Goal: Navigation & Orientation: Find specific page/section

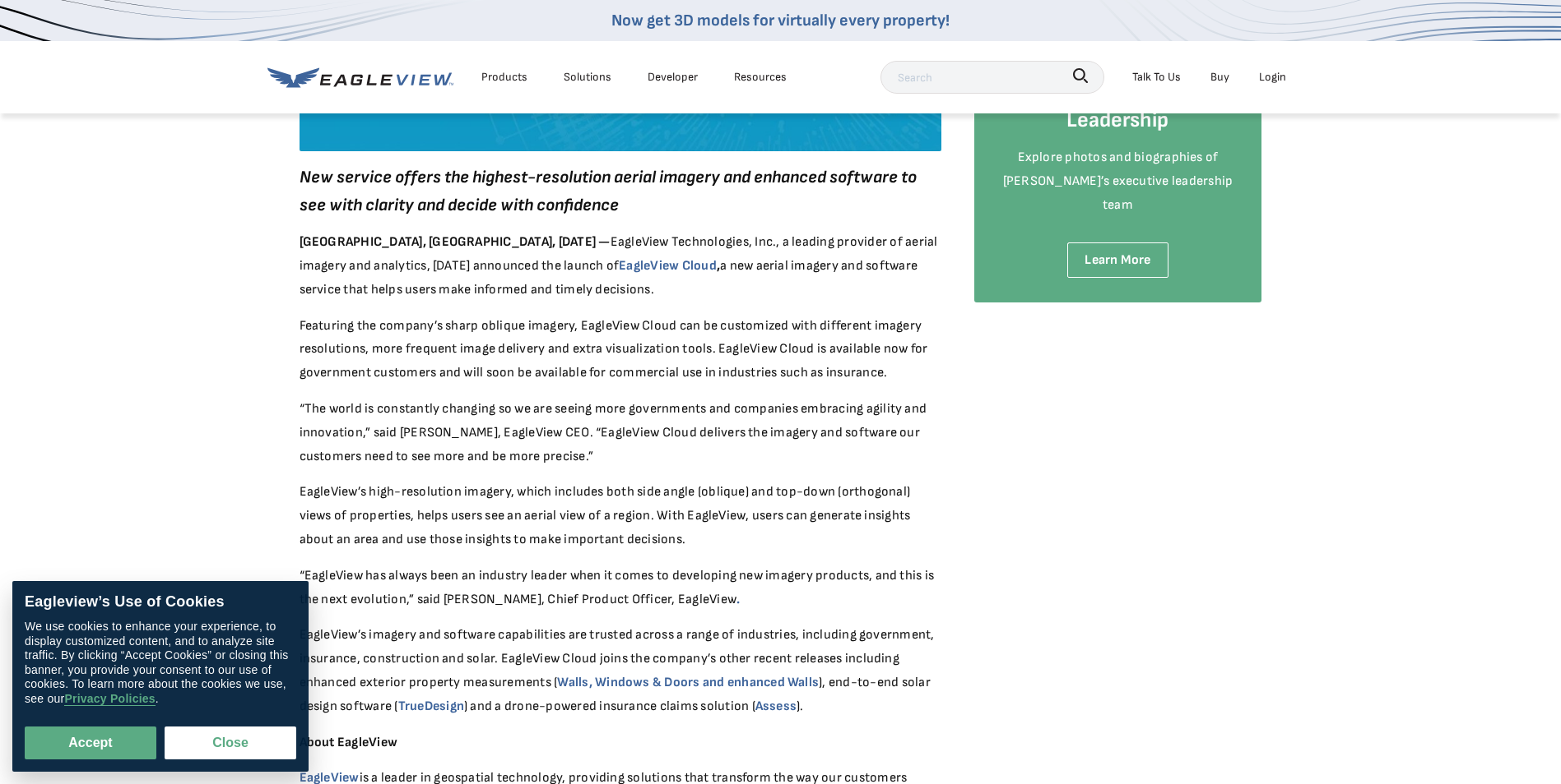
scroll to position [411, 0]
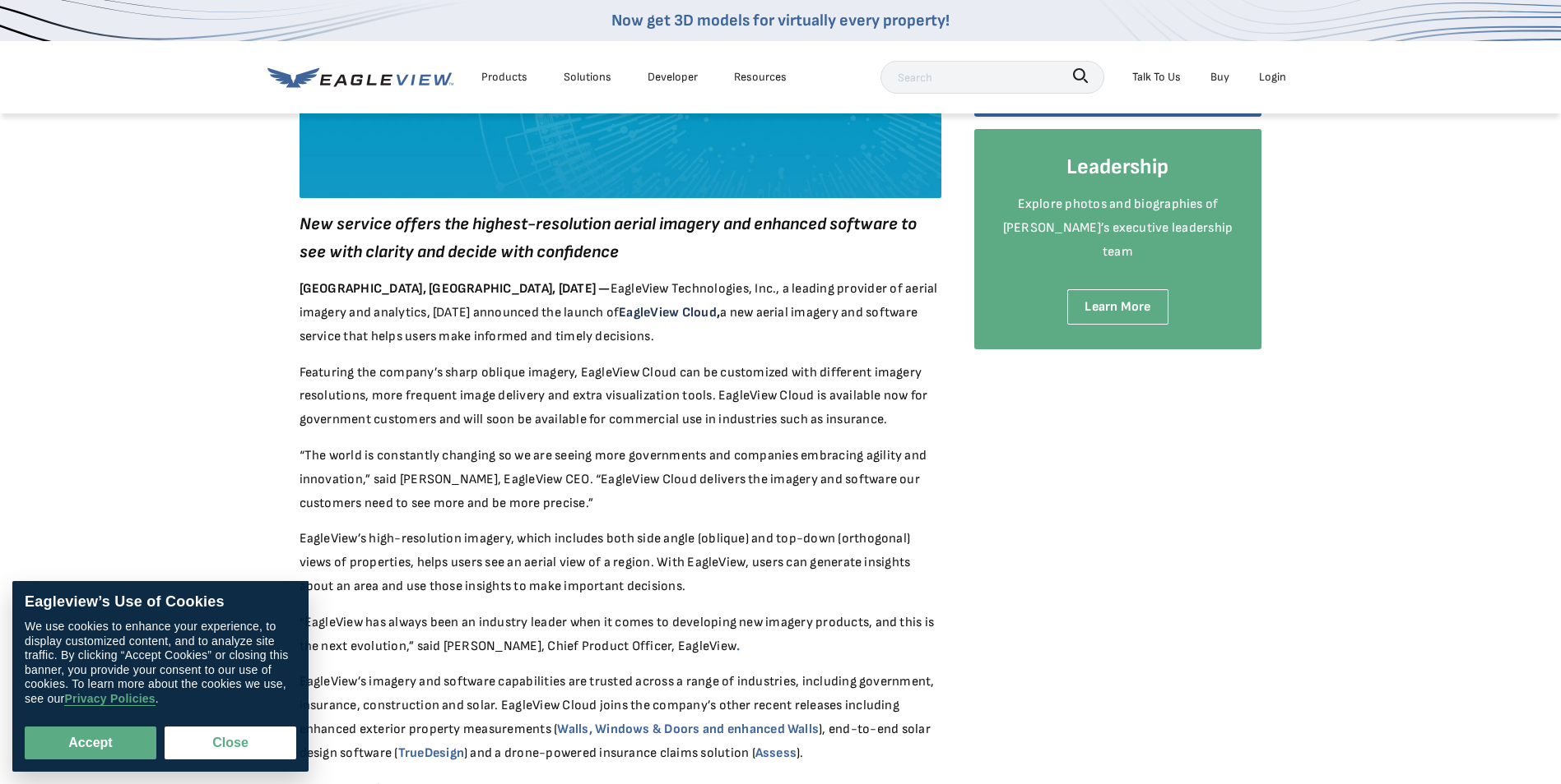
click at [619, 318] on strong "EagleView Cloud" at bounding box center [668, 313] width 98 height 16
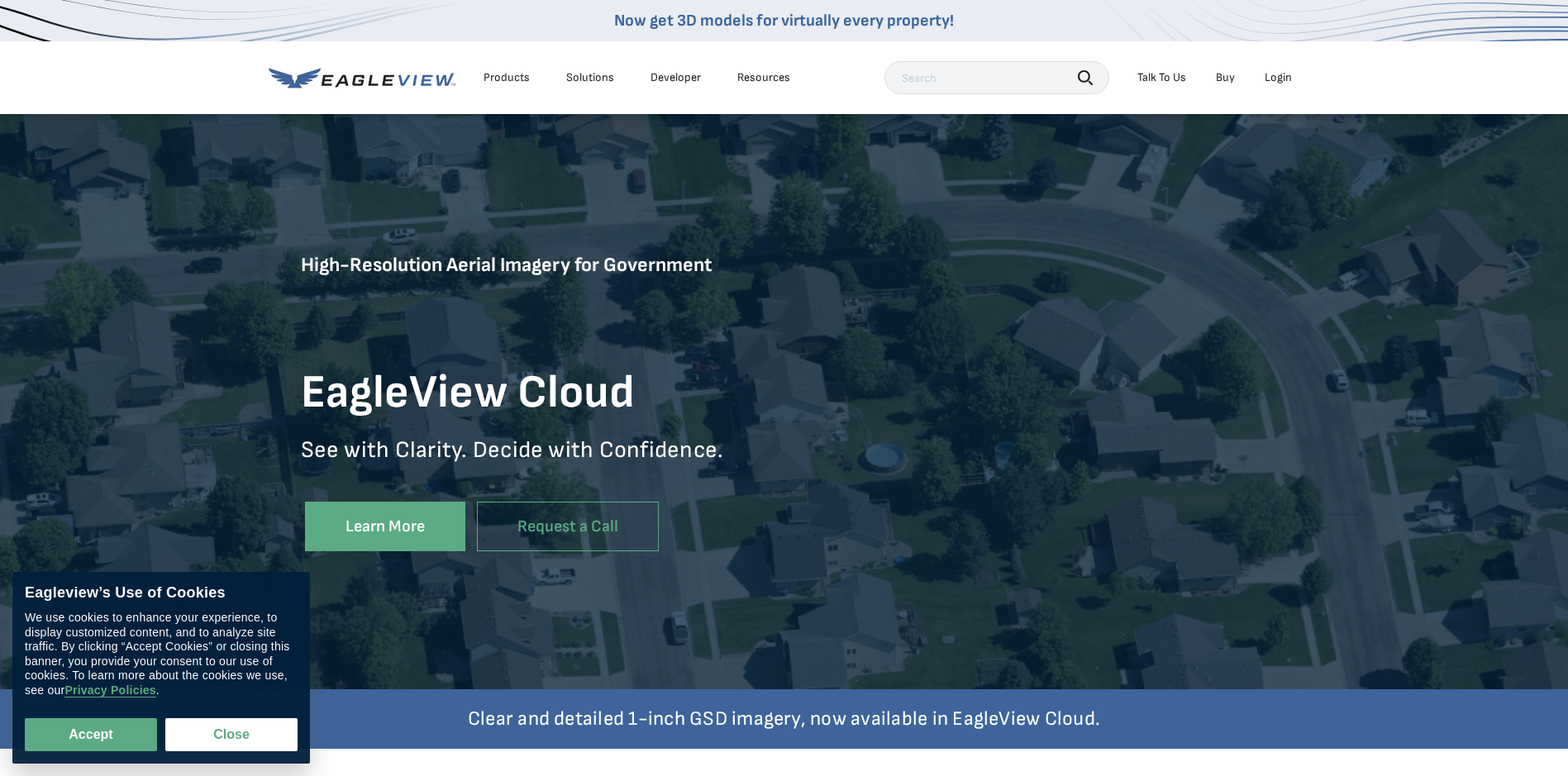
click at [1287, 78] on div "Login" at bounding box center [1278, 77] width 28 height 15
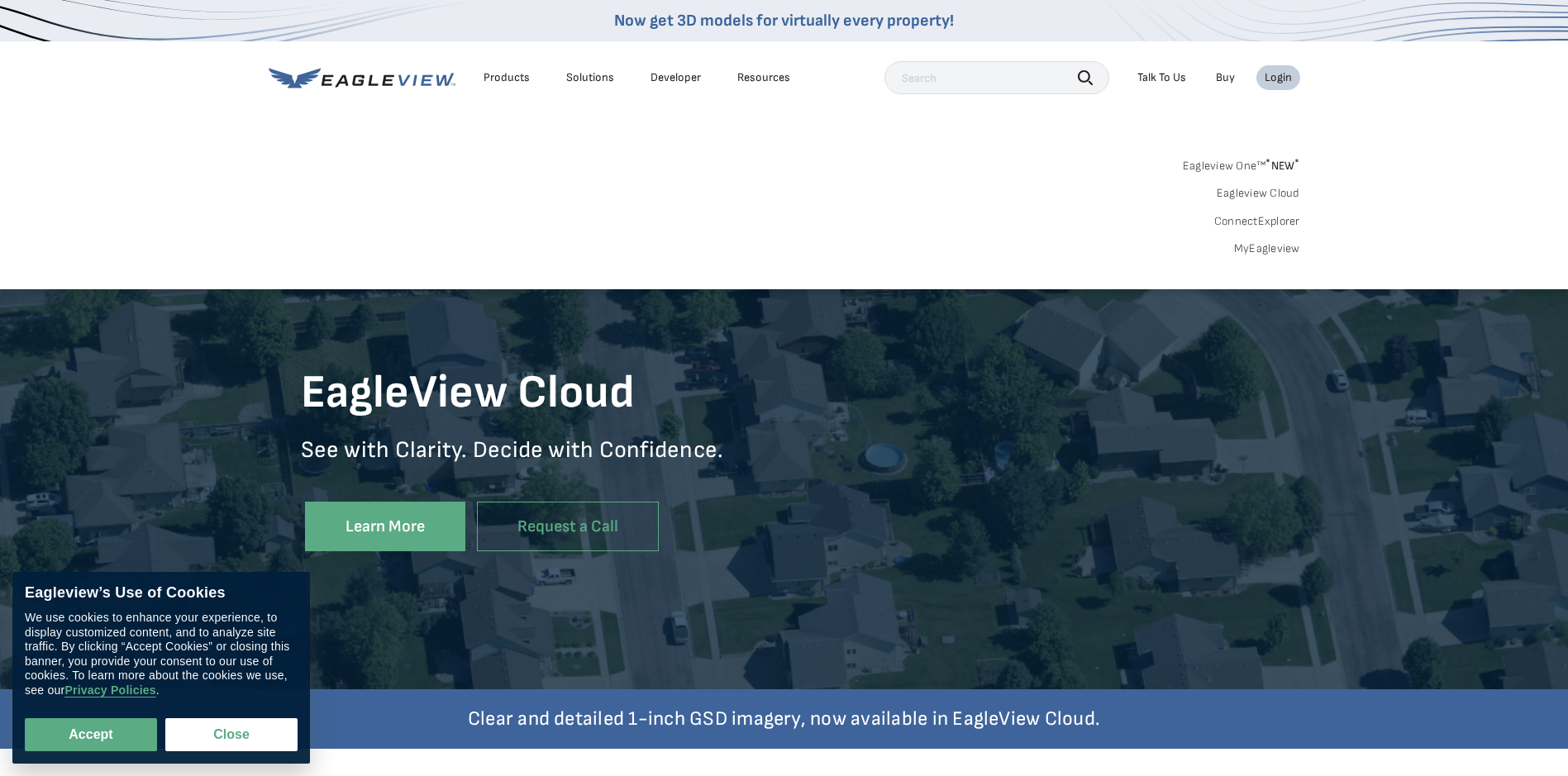
click at [1280, 225] on link "ConnectExplorer" at bounding box center [1256, 221] width 86 height 15
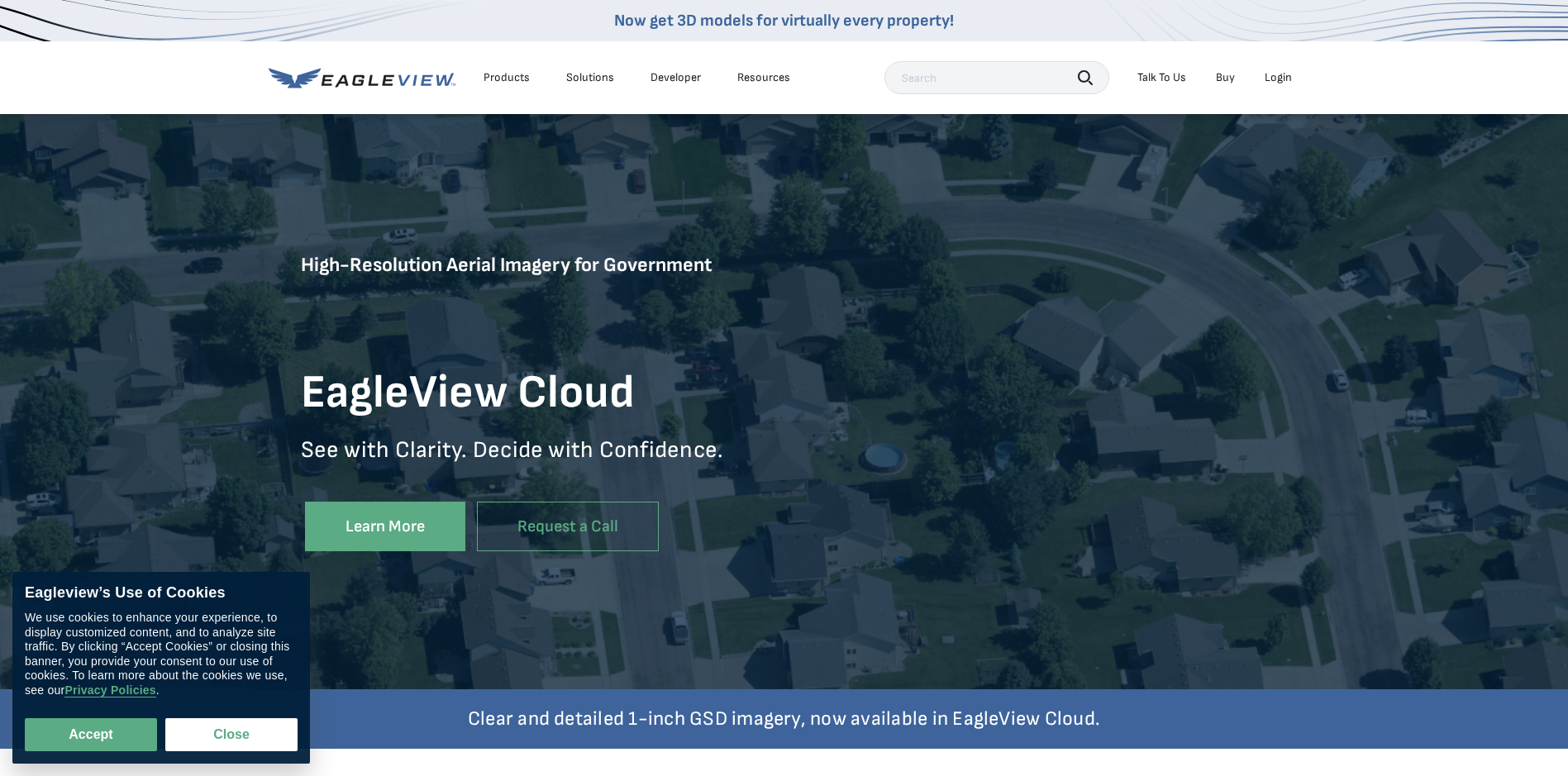
click at [1266, 75] on div "Login" at bounding box center [1278, 77] width 28 height 15
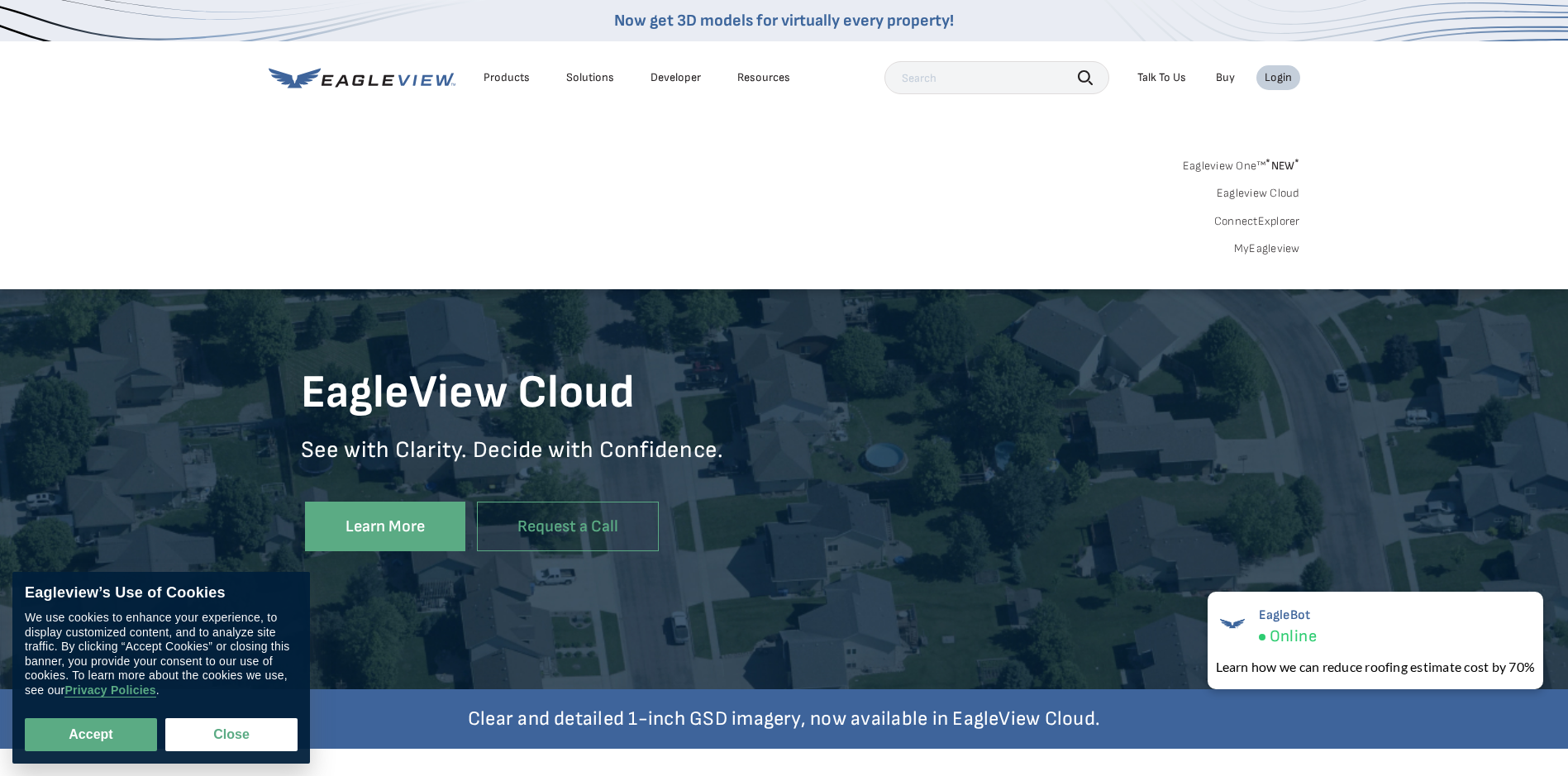
click at [1290, 189] on link "Eagleview Cloud" at bounding box center [1258, 193] width 84 height 15
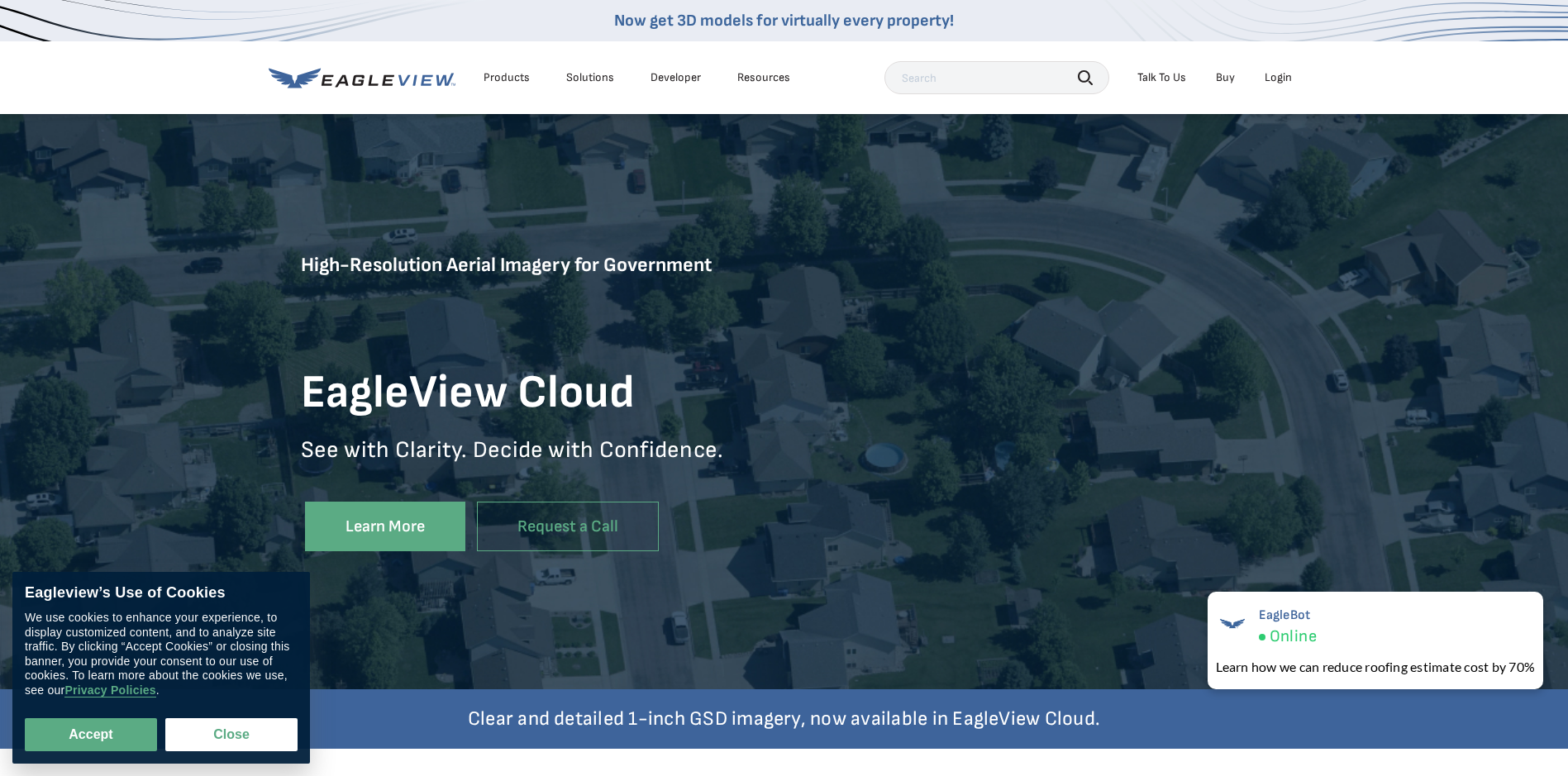
click at [1286, 79] on div "Login" at bounding box center [1278, 77] width 28 height 15
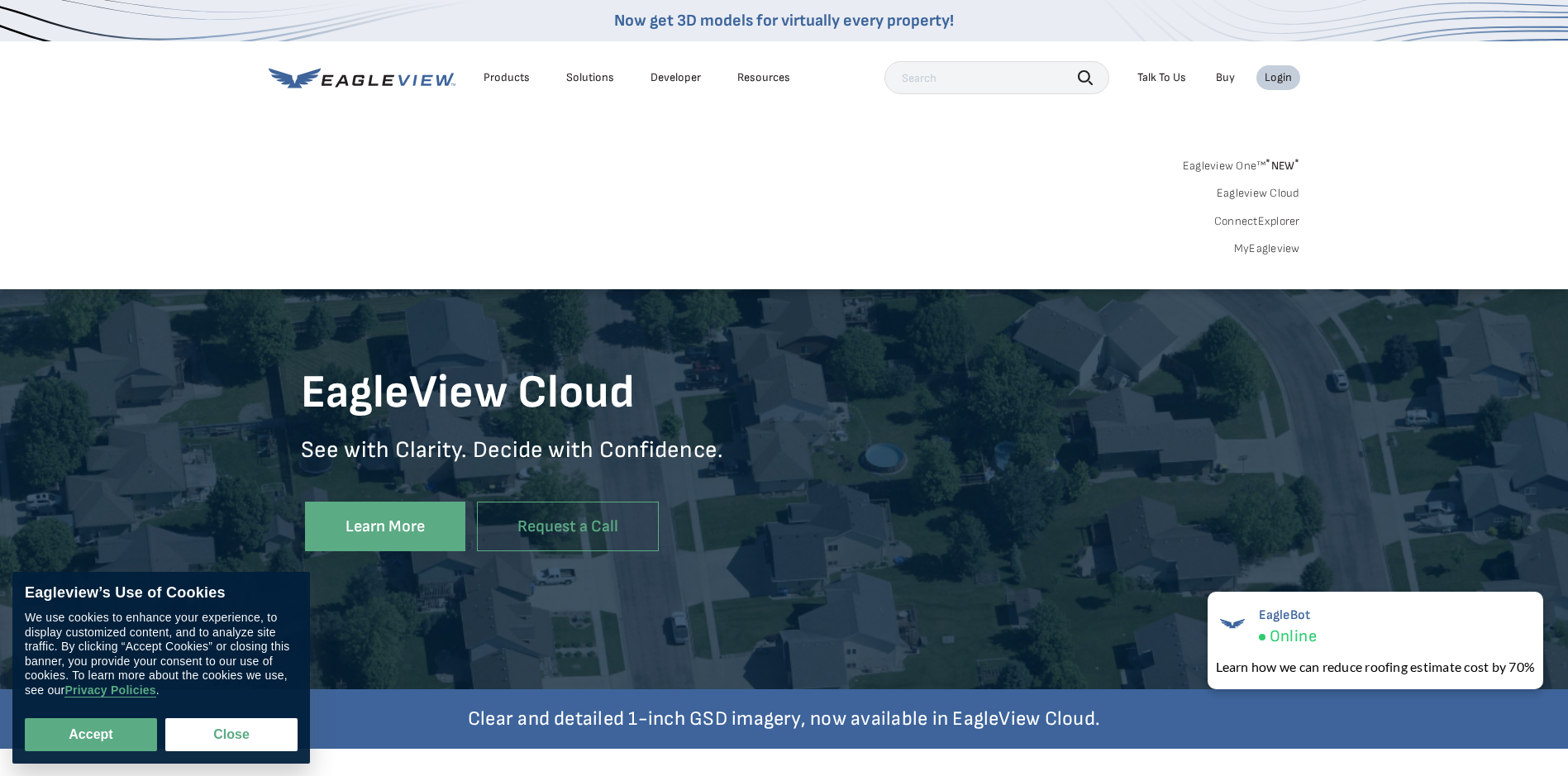
click at [1256, 194] on link "Eagleview Cloud" at bounding box center [1258, 193] width 84 height 15
